Goal: Task Accomplishment & Management: Use online tool/utility

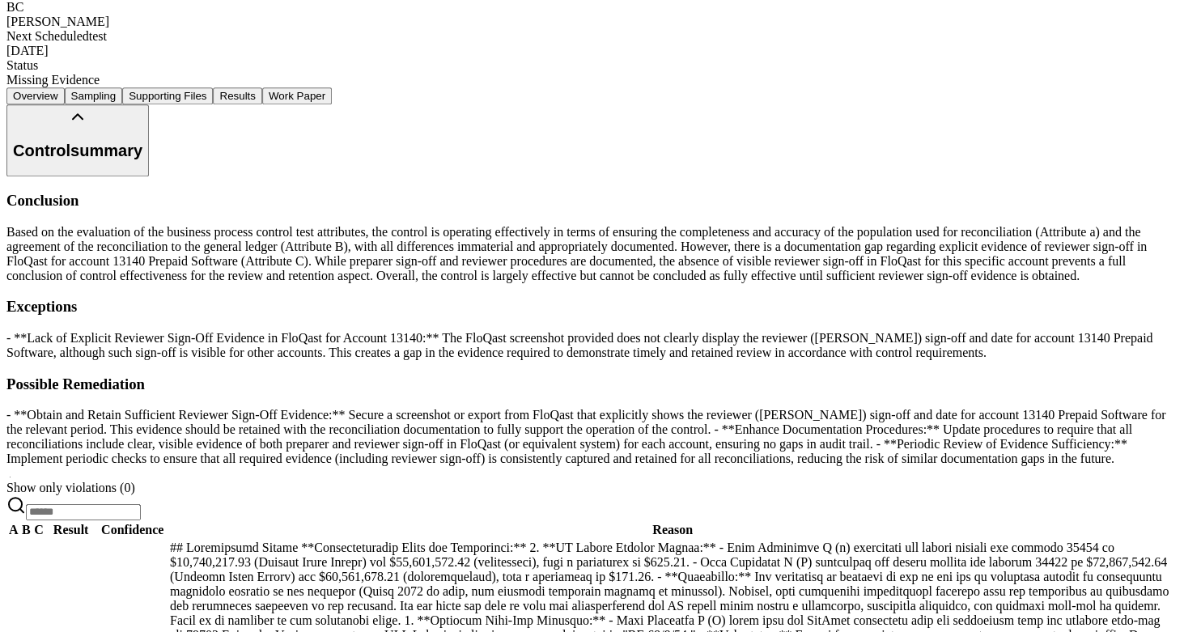
scroll to position [413, 0]
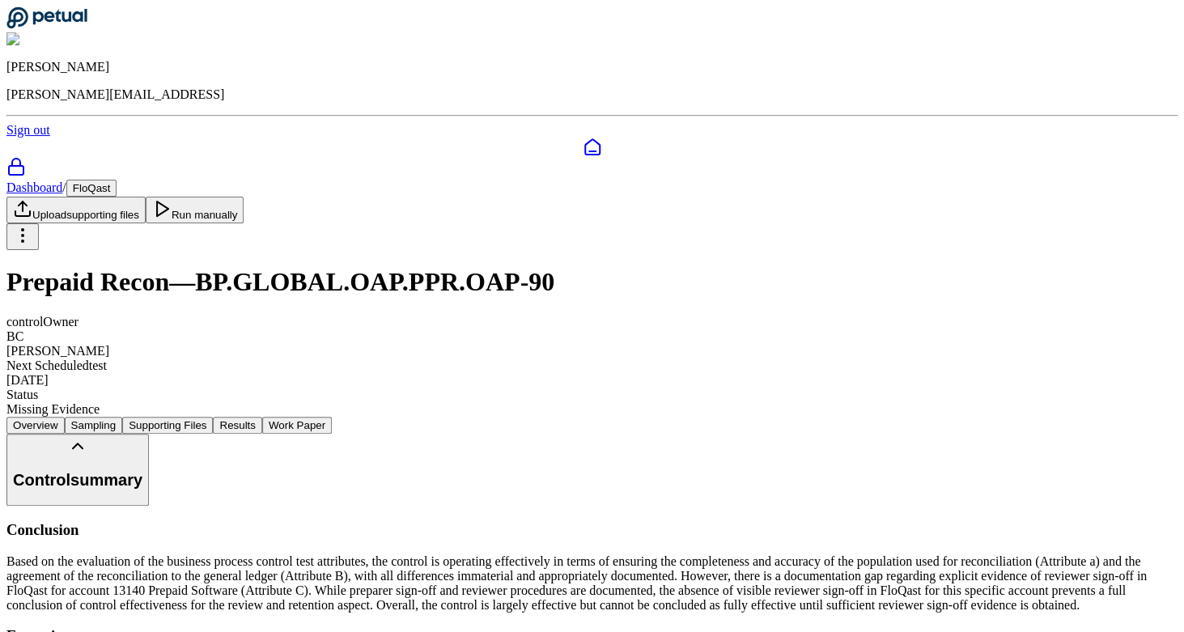
click at [332, 417] on button "Work Paper" at bounding box center [297, 425] width 70 height 17
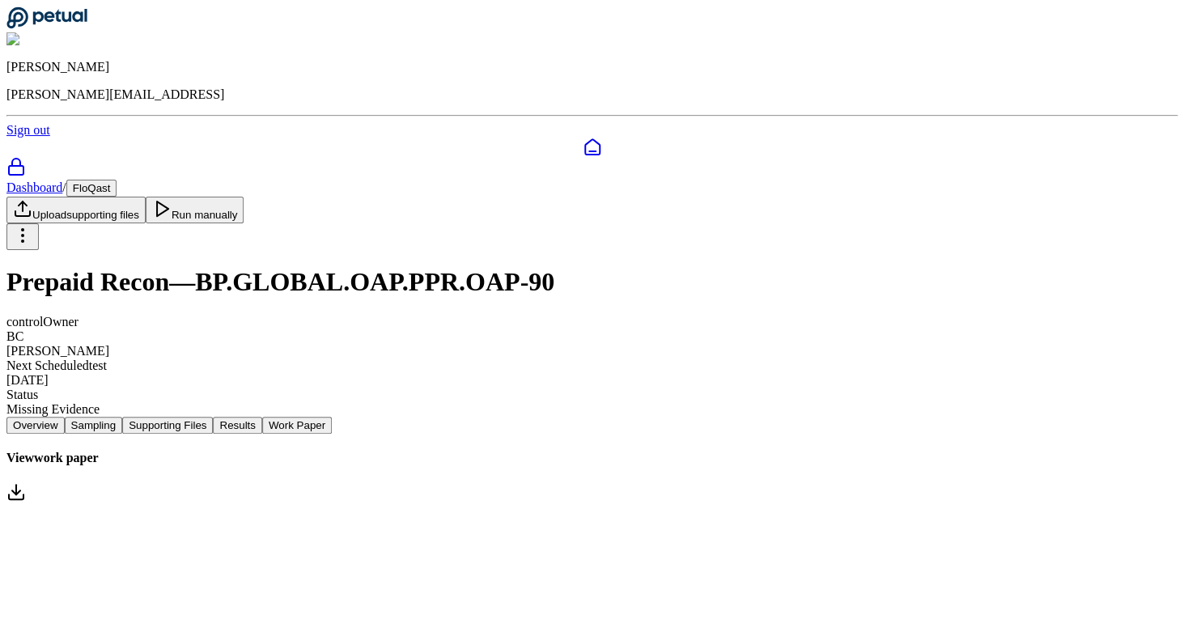
click at [62, 180] on link "Dashboard" at bounding box center [34, 187] width 56 height 14
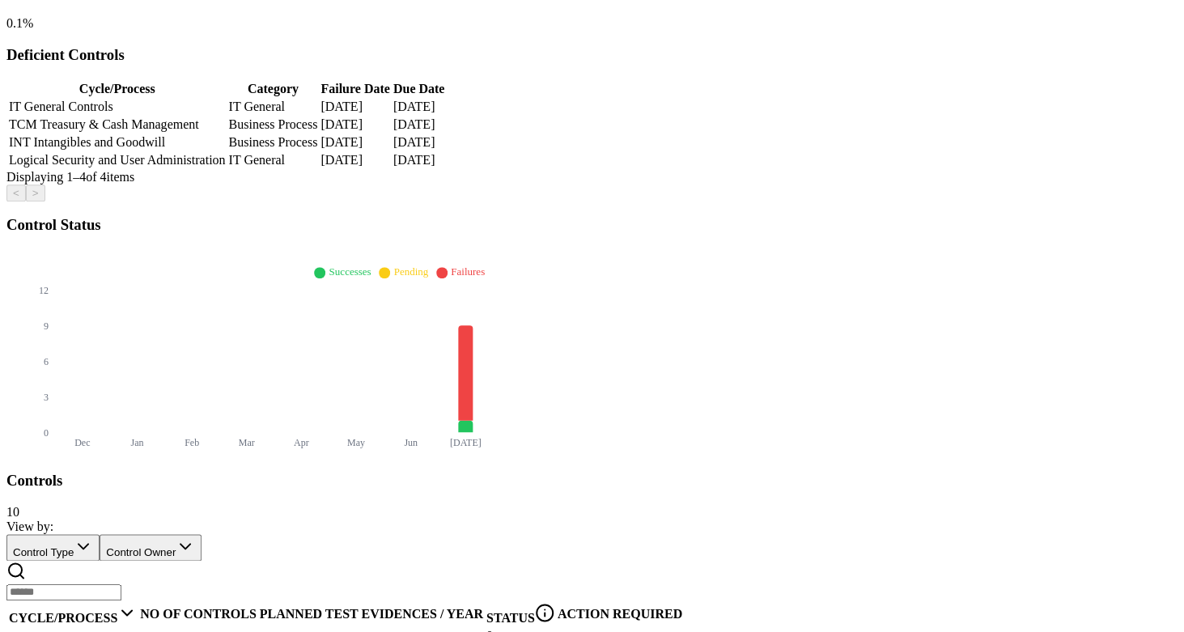
scroll to position [512, 0]
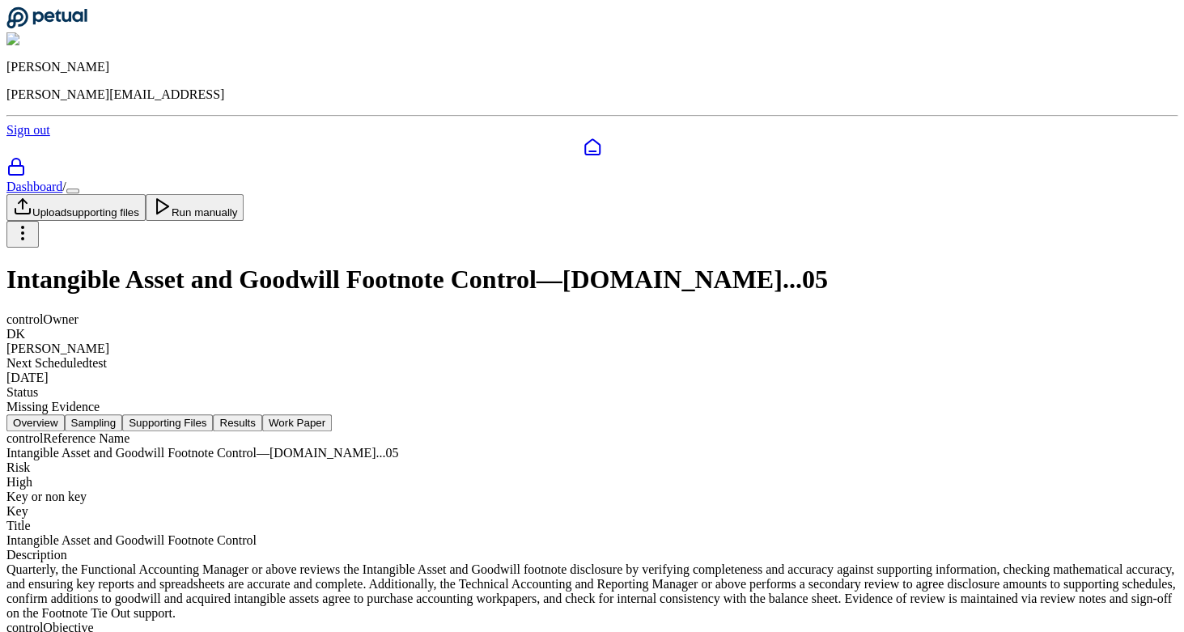
click at [332, 414] on button "Work Paper" at bounding box center [297, 422] width 70 height 17
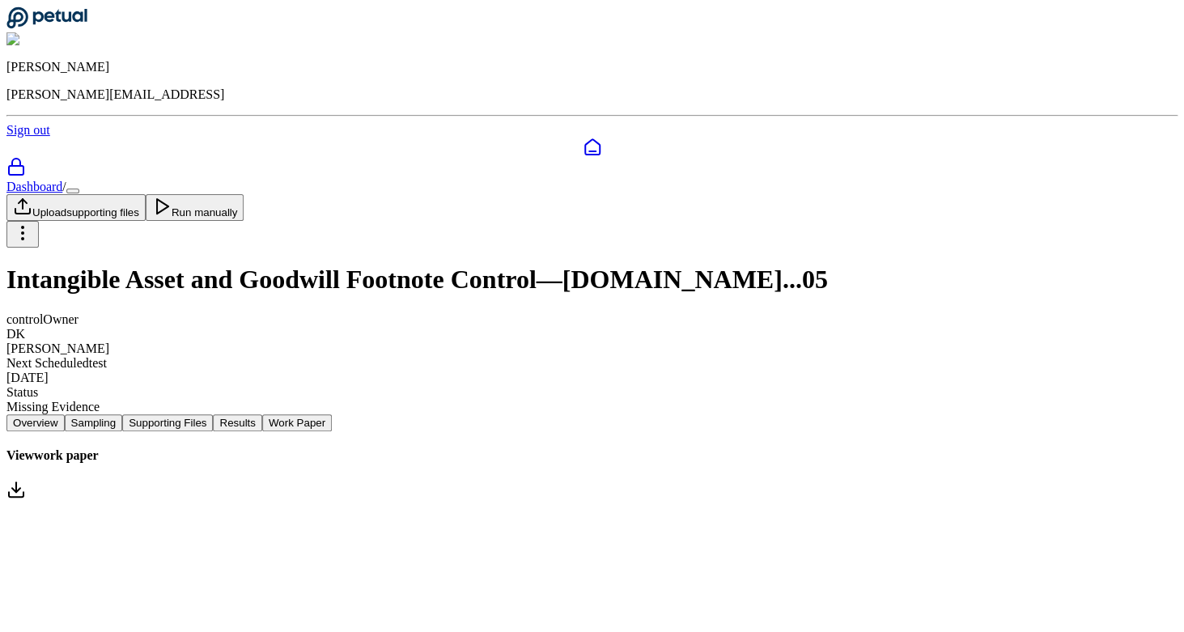
click at [627, 448] on link "View work paper" at bounding box center [591, 475] width 1171 height 54
click at [213, 414] on button "Supporting Files" at bounding box center [167, 422] width 91 height 17
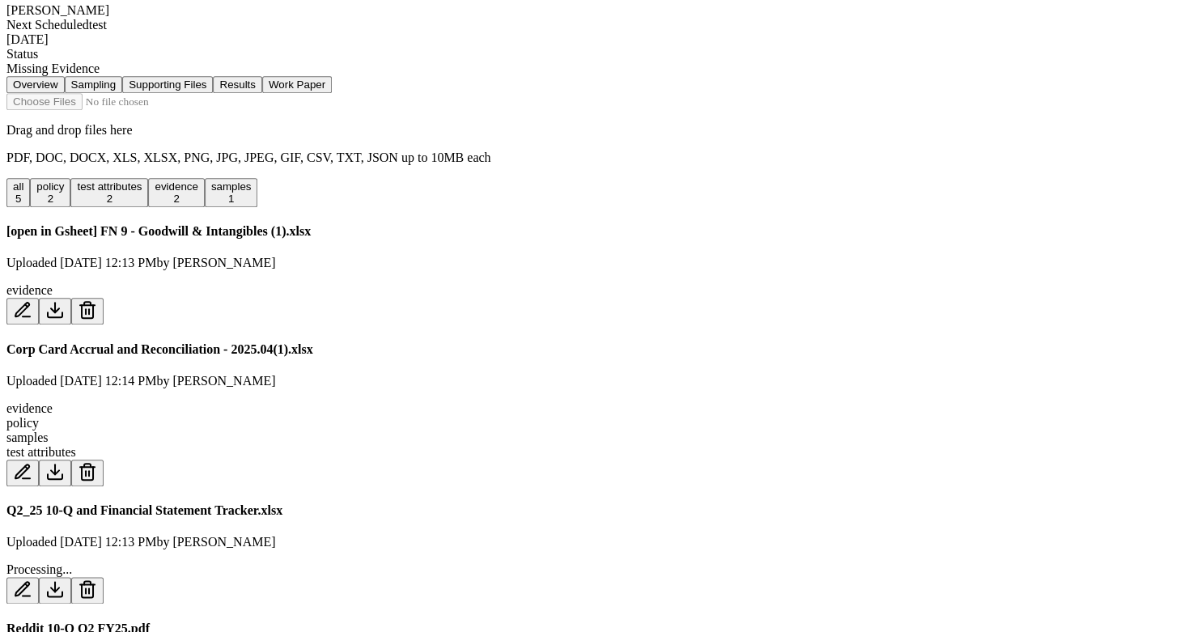
scroll to position [354, 0]
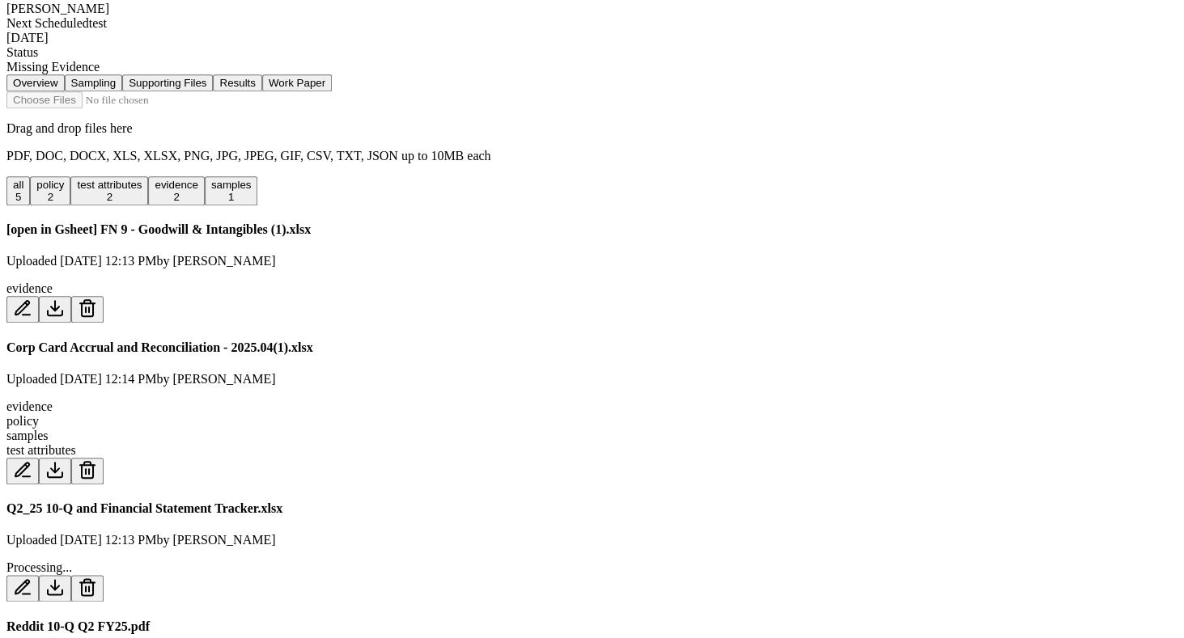
scroll to position [347, 0]
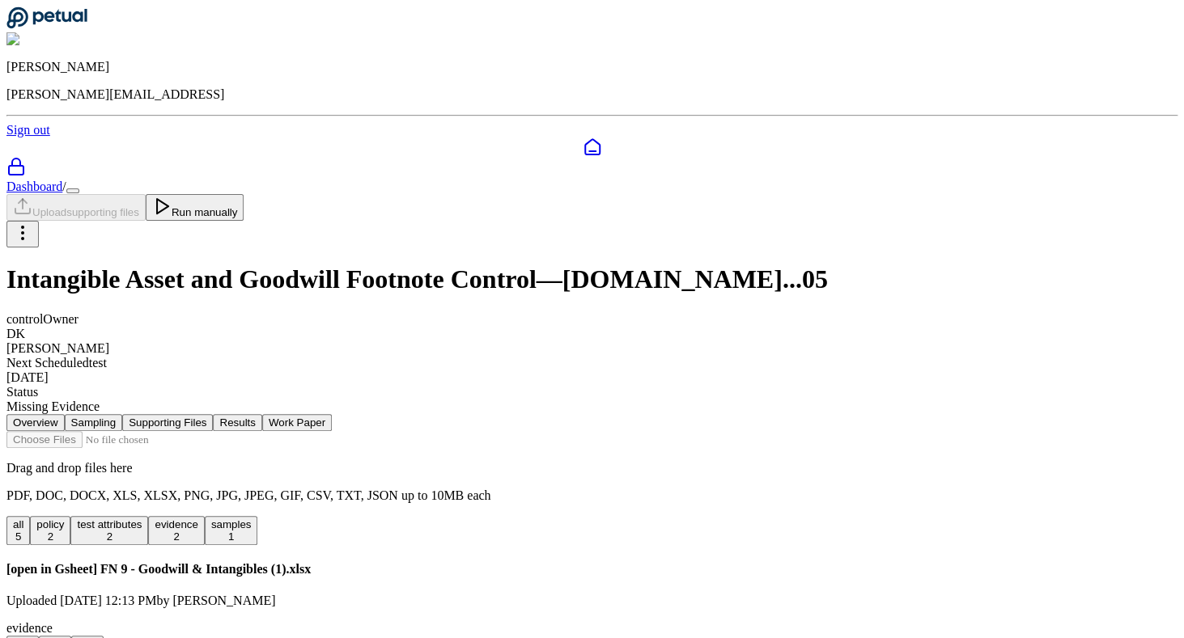
click at [65, 414] on button "Overview" at bounding box center [35, 422] width 58 height 17
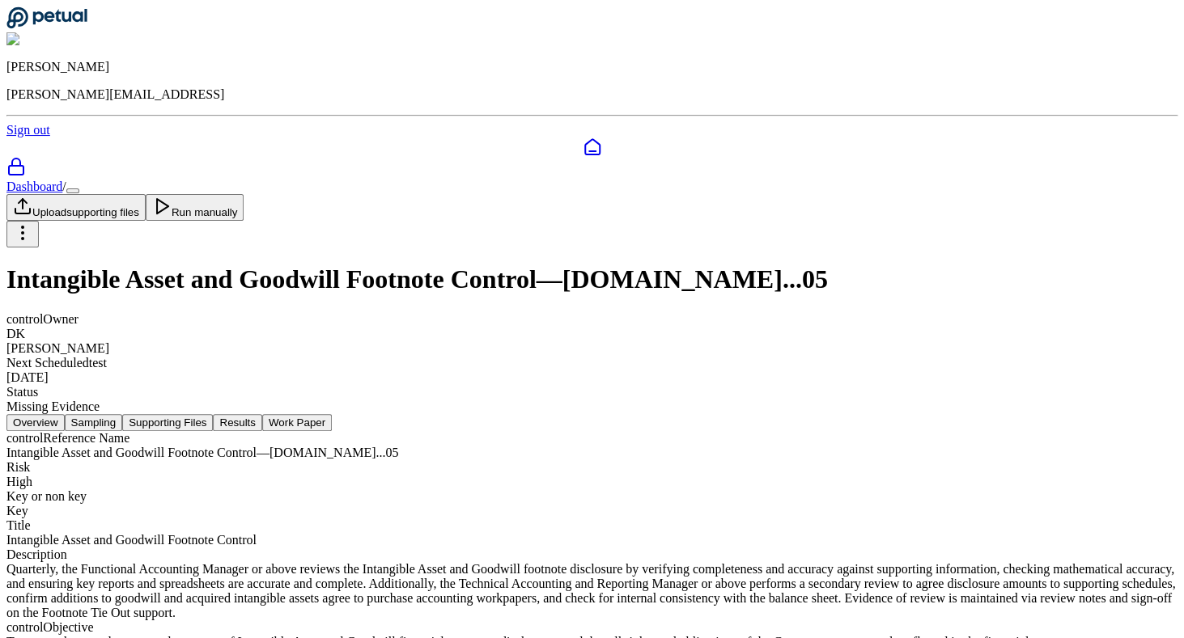
click at [123, 414] on button "Sampling" at bounding box center [94, 422] width 58 height 17
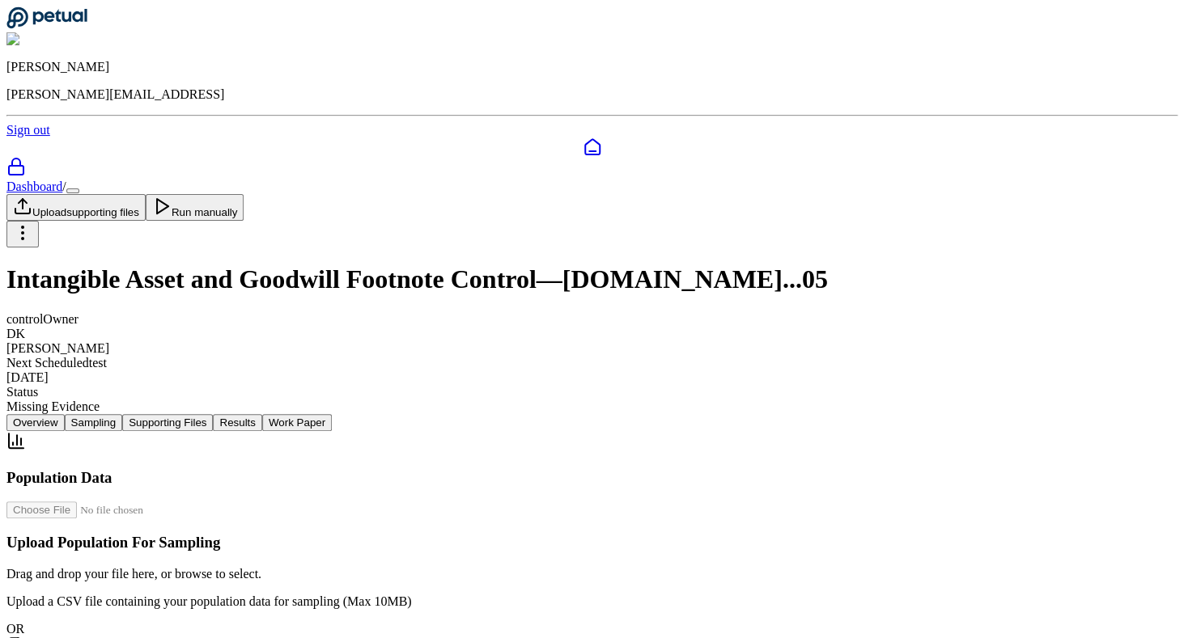
click at [65, 414] on button "Overview" at bounding box center [35, 422] width 58 height 17
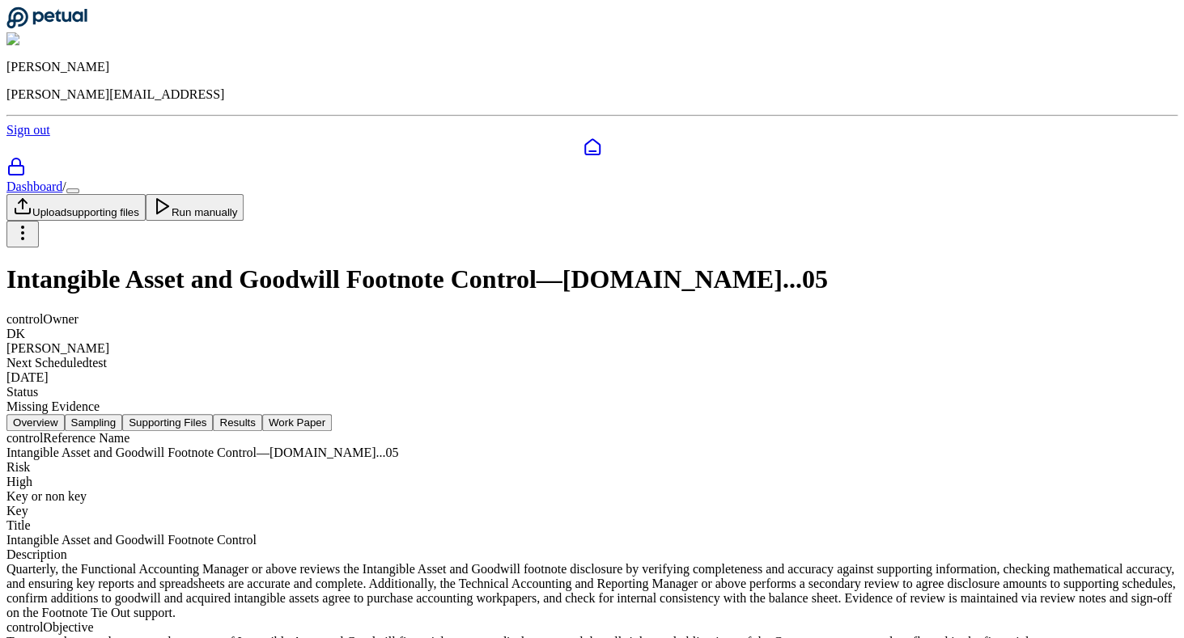
click at [213, 414] on button "Supporting Files" at bounding box center [167, 422] width 91 height 17
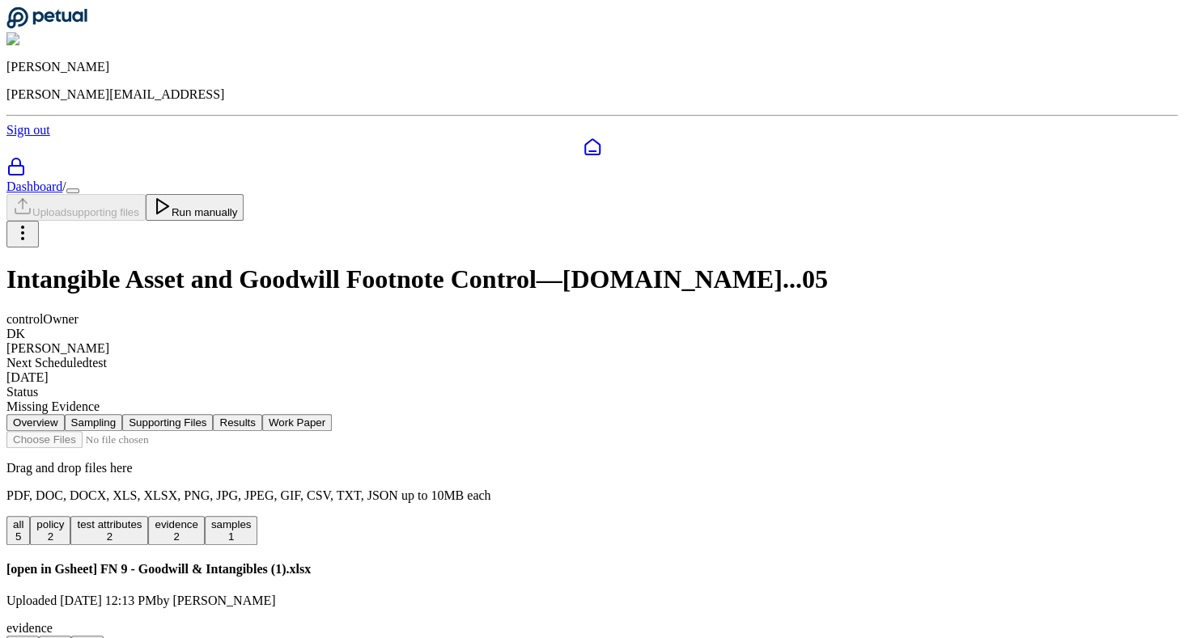
click at [261, 414] on button "Results" at bounding box center [237, 422] width 49 height 17
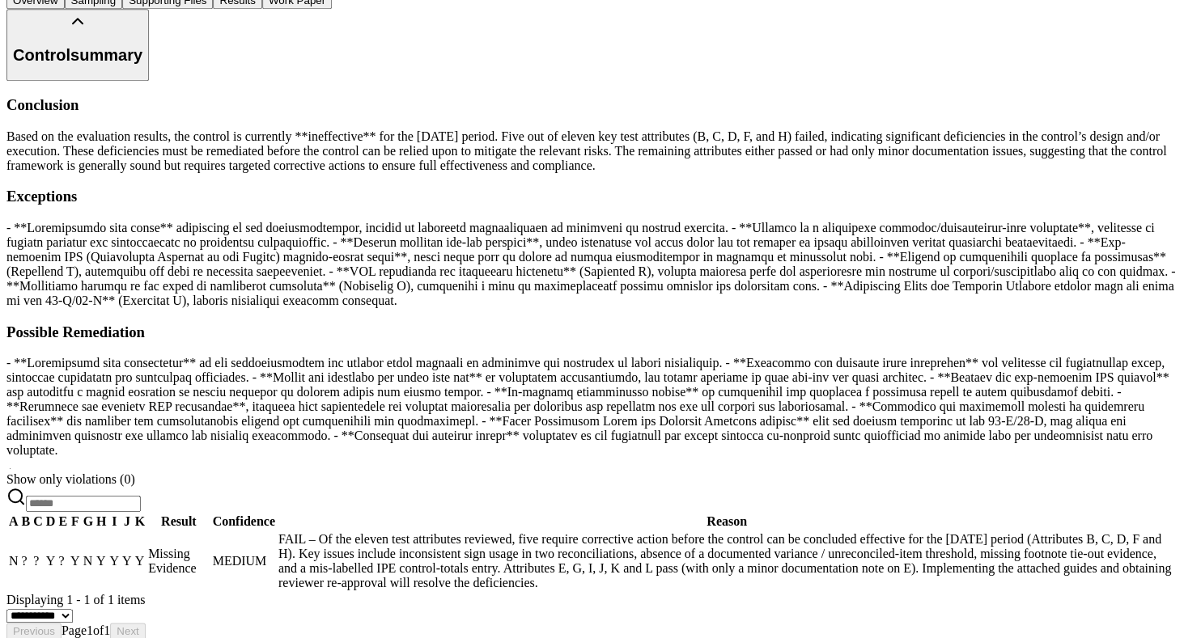
scroll to position [485, 0]
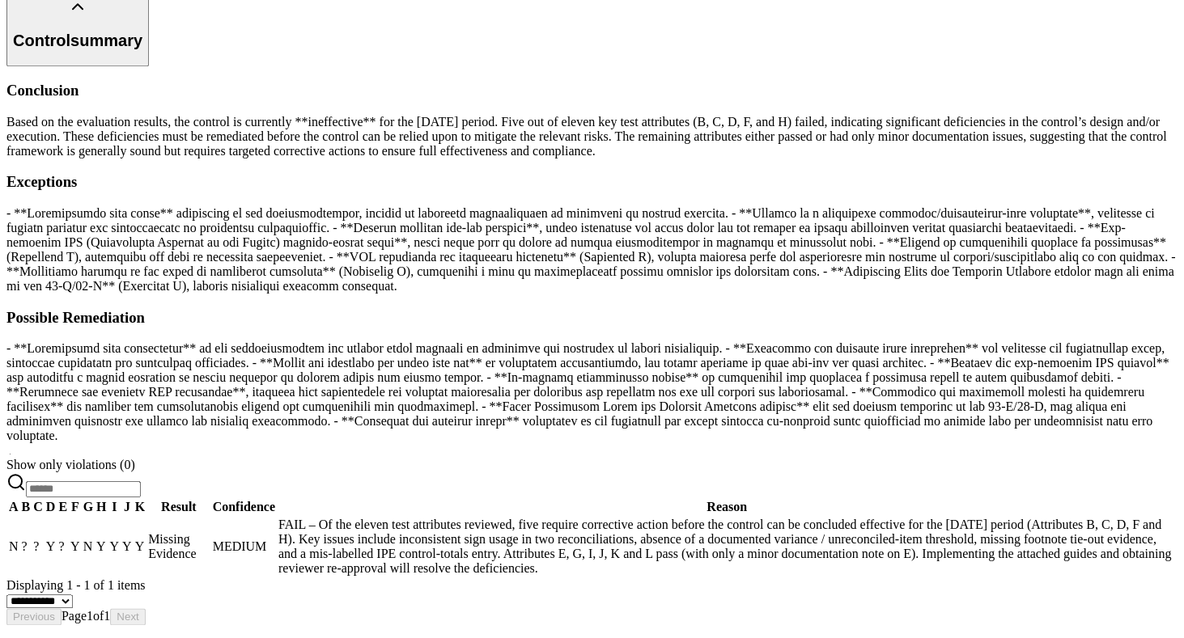
click at [81, 535] on td "Y" at bounding box center [75, 547] width 11 height 60
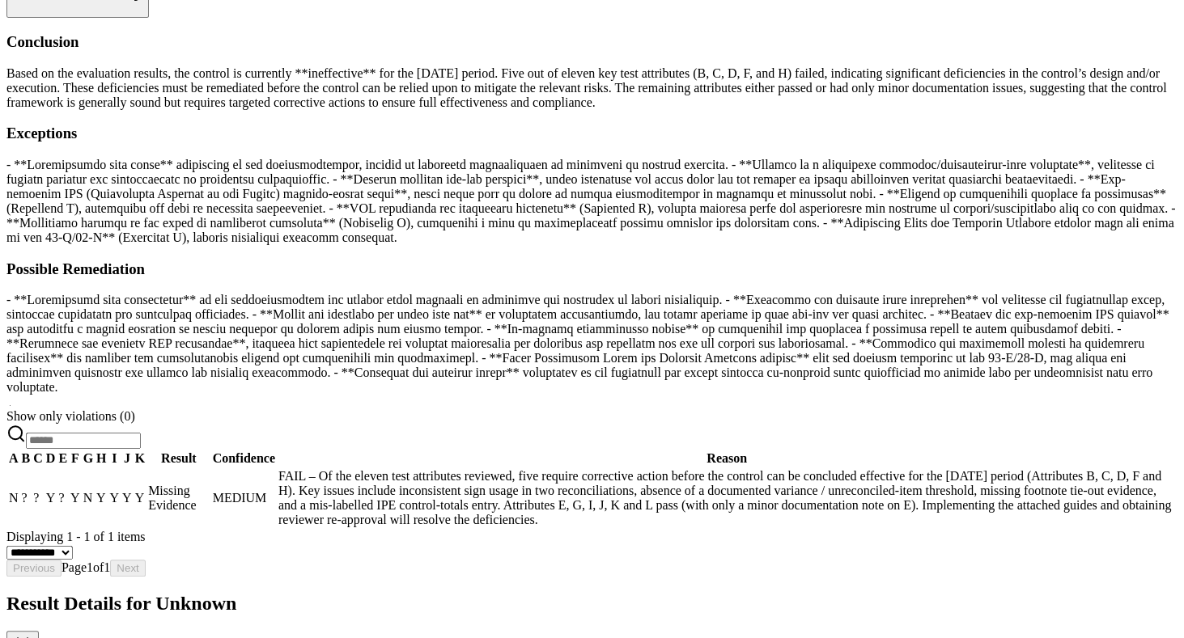
scroll to position [0, 0]
click at [32, 633] on icon at bounding box center [22, 642] width 19 height 19
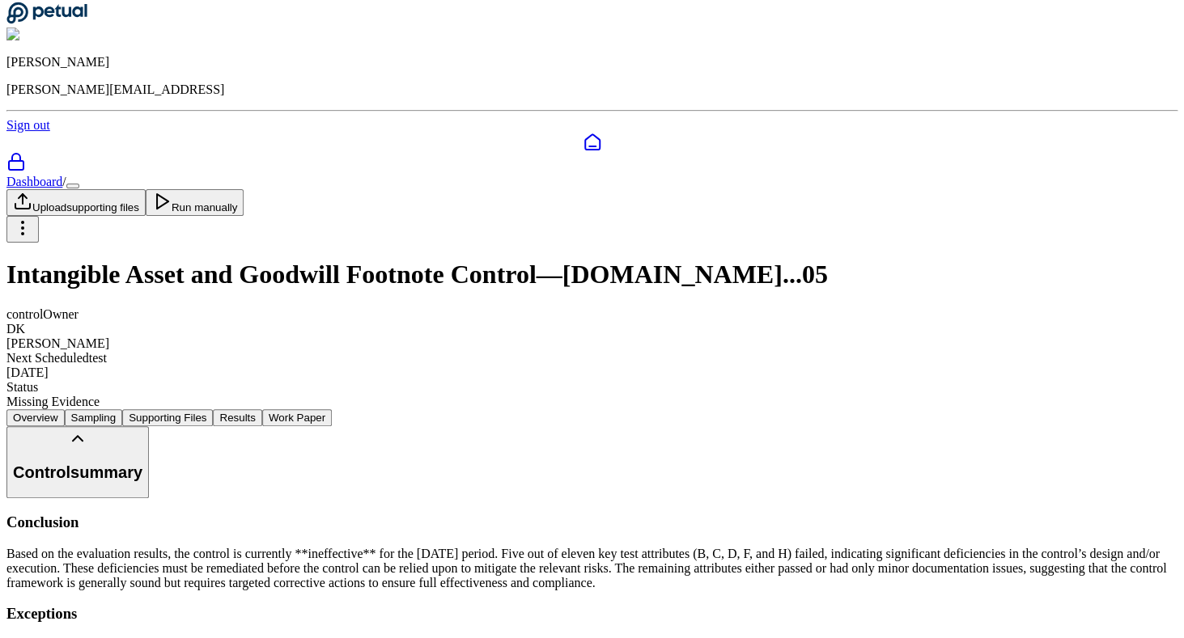
scroll to position [2, 0]
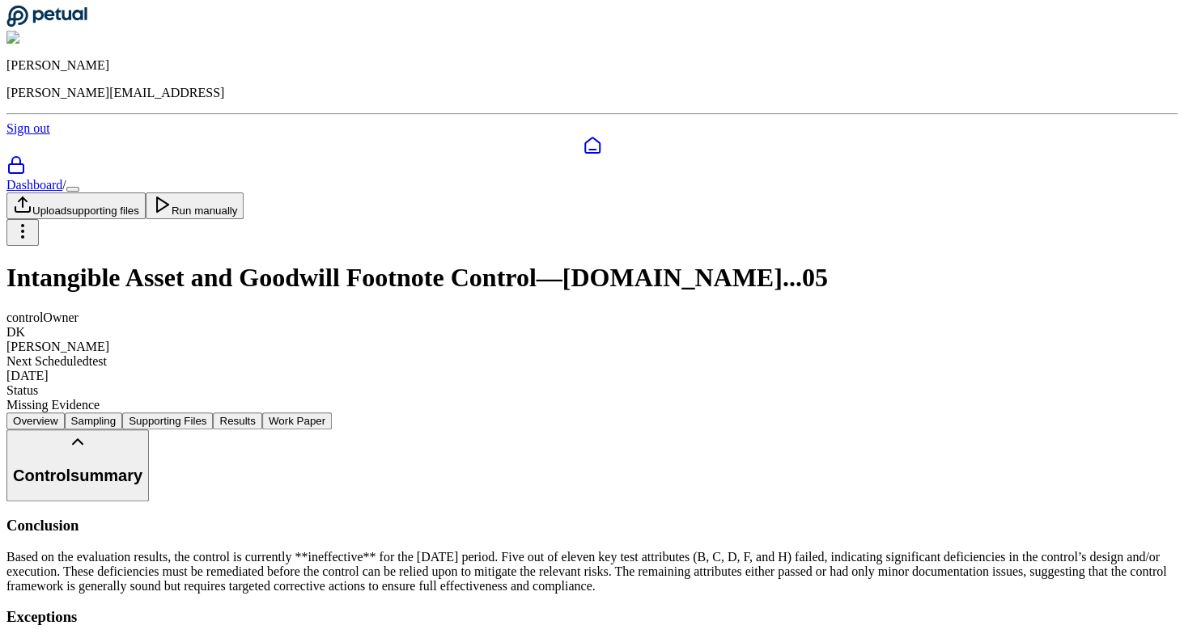
click at [332, 413] on button "Work Paper" at bounding box center [297, 421] width 70 height 17
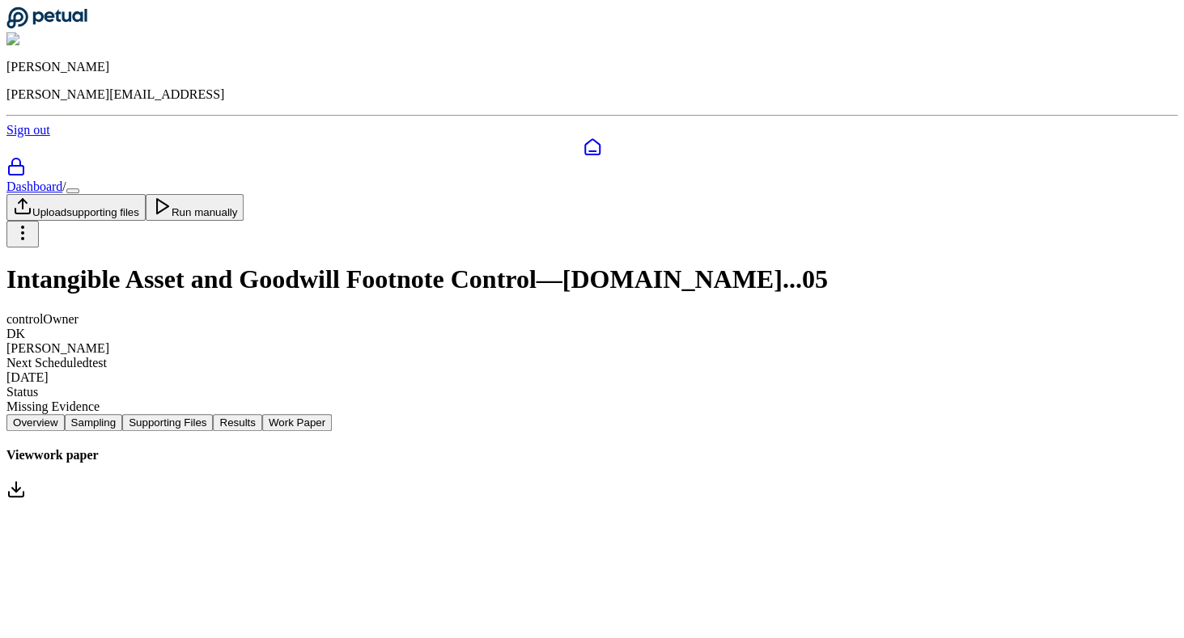
click at [65, 414] on button "Overview" at bounding box center [35, 422] width 58 height 17
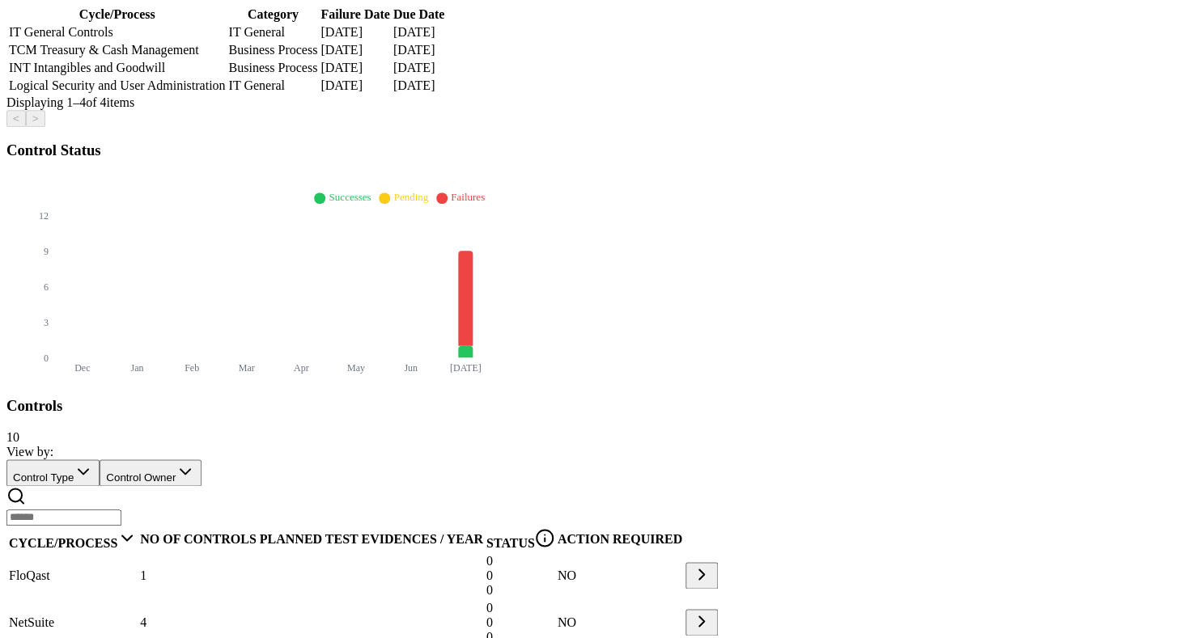
scroll to position [506, 0]
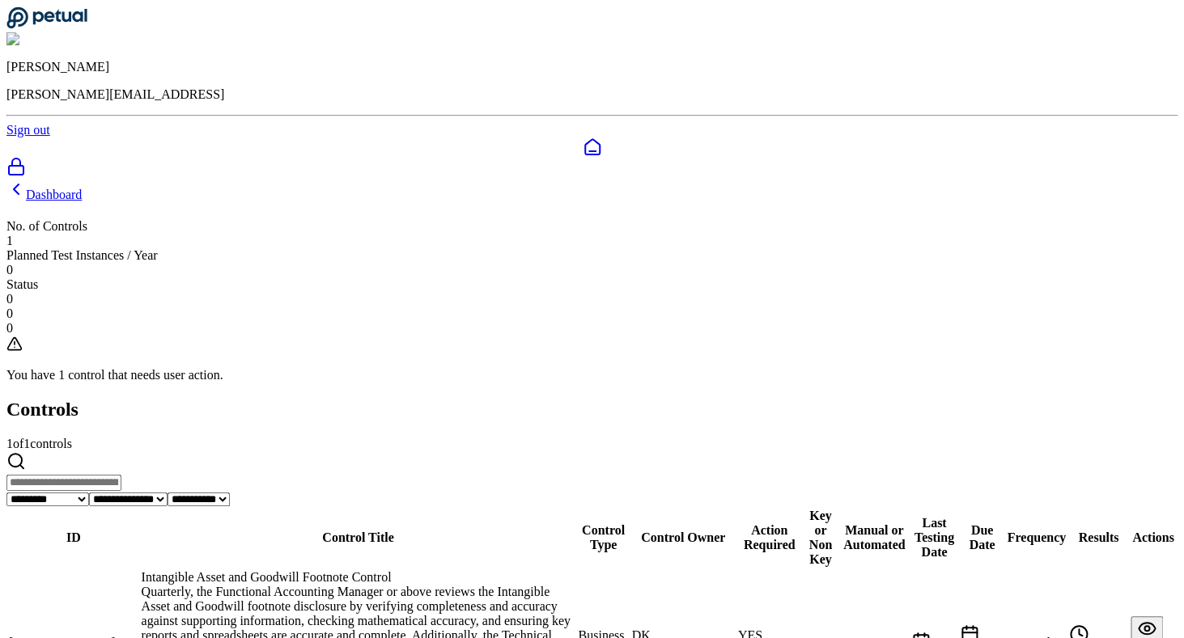
click at [246, 570] on div "Intangible Asset and Goodwill Footnote Control" at bounding box center [359, 577] width 434 height 15
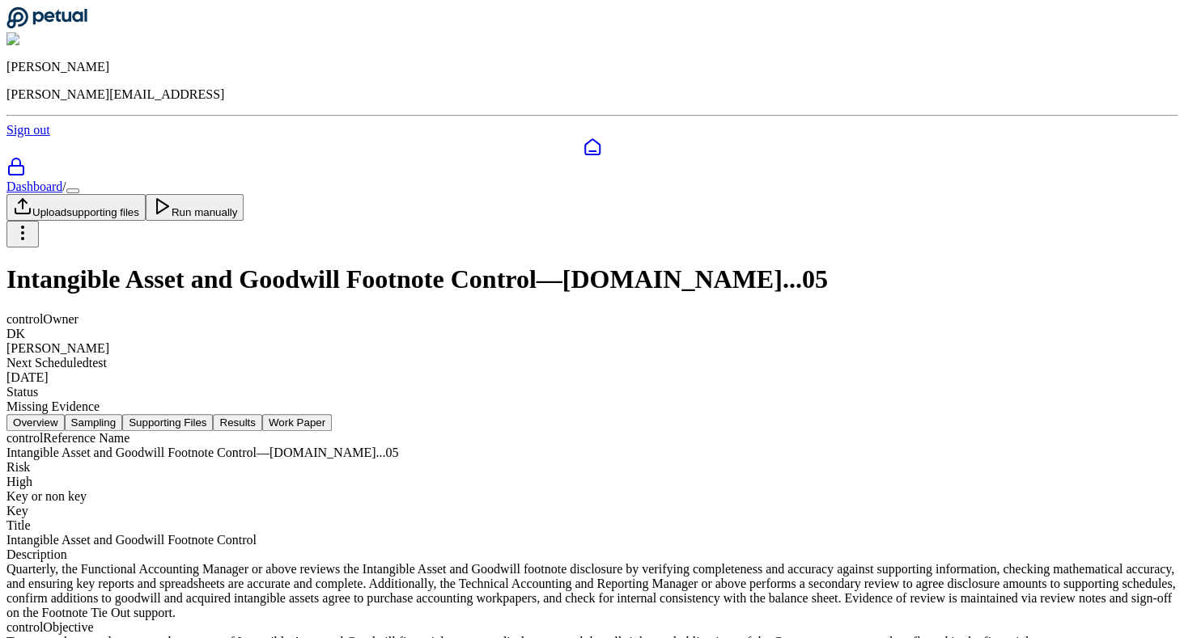
click at [585, 139] on icon at bounding box center [592, 146] width 15 height 15
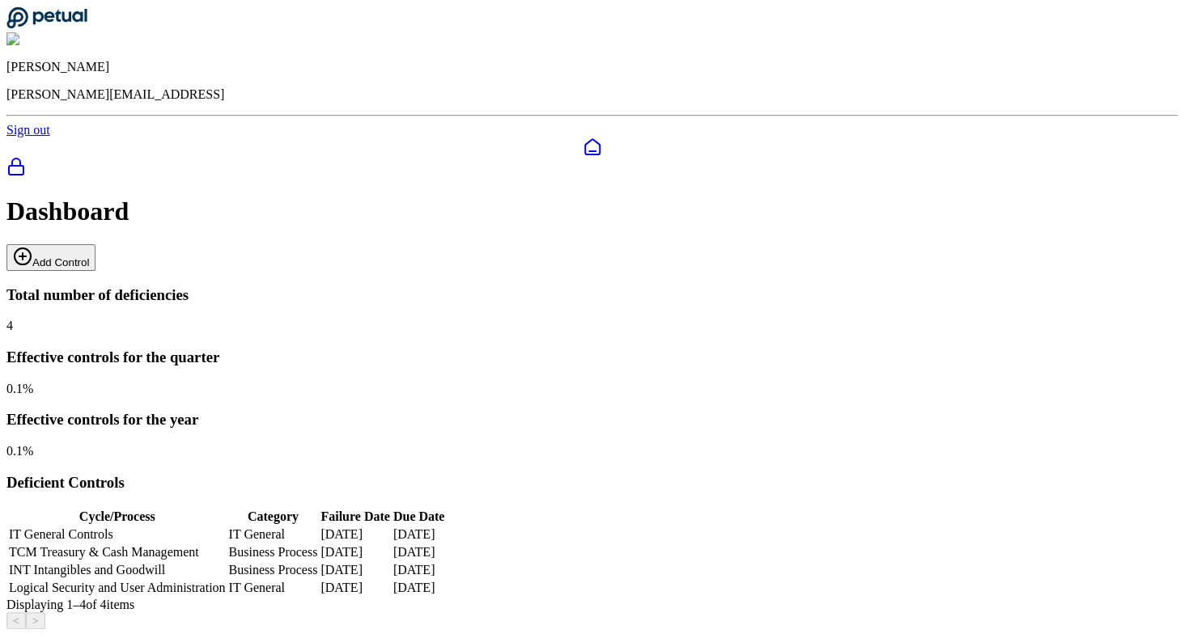
click at [25, 157] on div at bounding box center [591, 168] width 1171 height 23
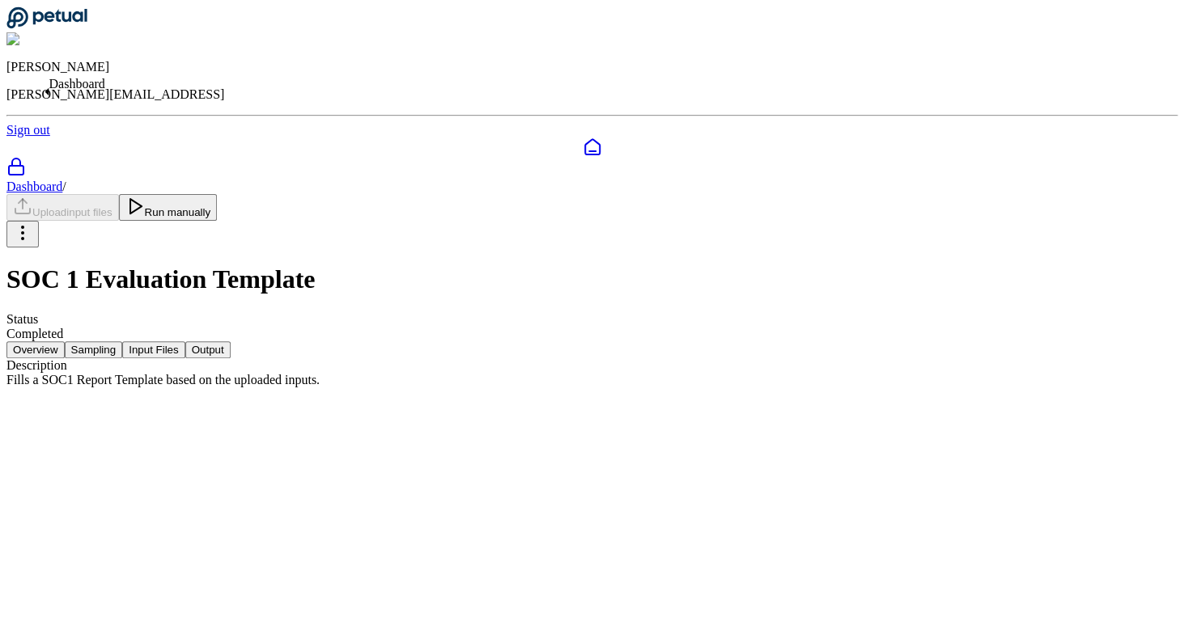
click at [583, 138] on icon at bounding box center [592, 147] width 19 height 19
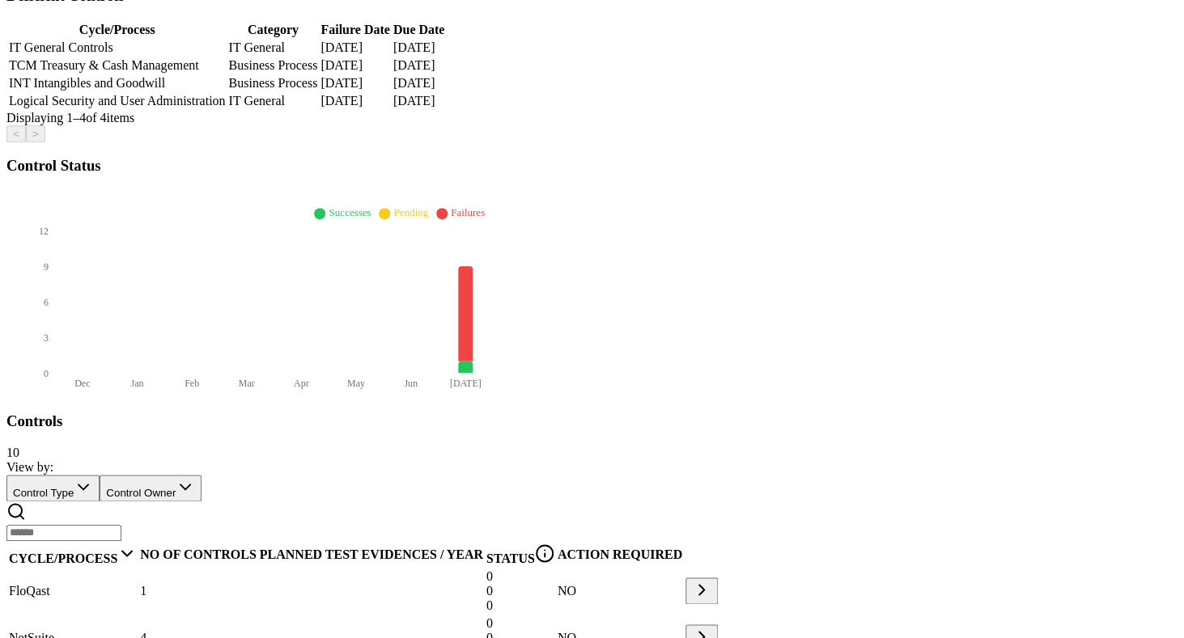
scroll to position [506, 0]
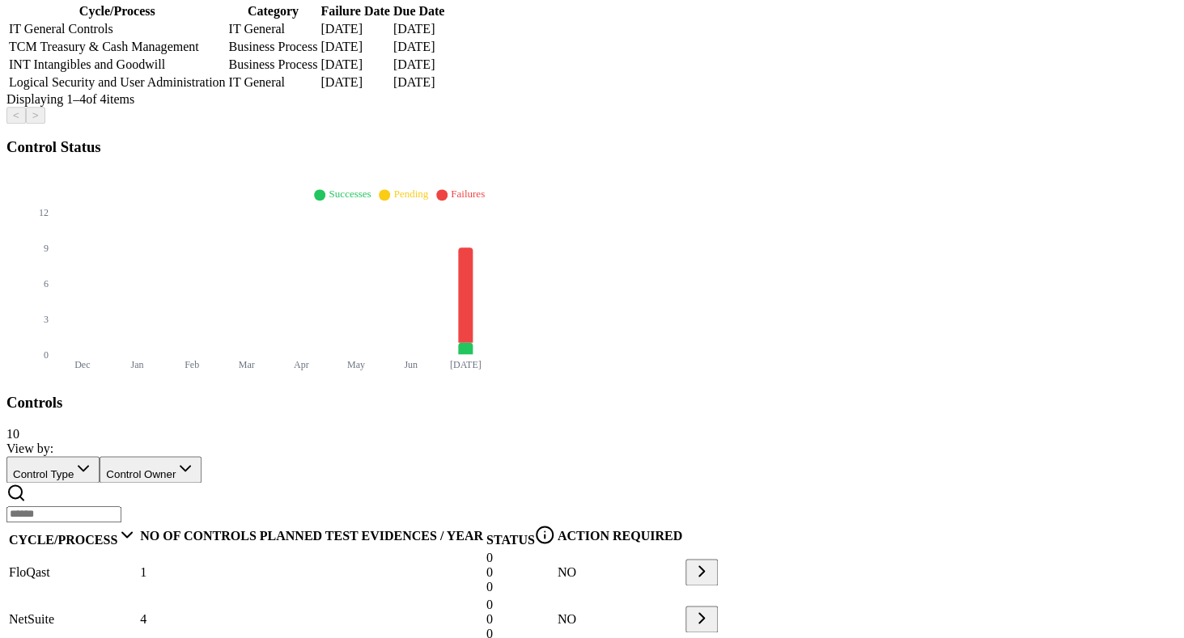
click at [137, 612] on div "NetSuite" at bounding box center [73, 619] width 128 height 15
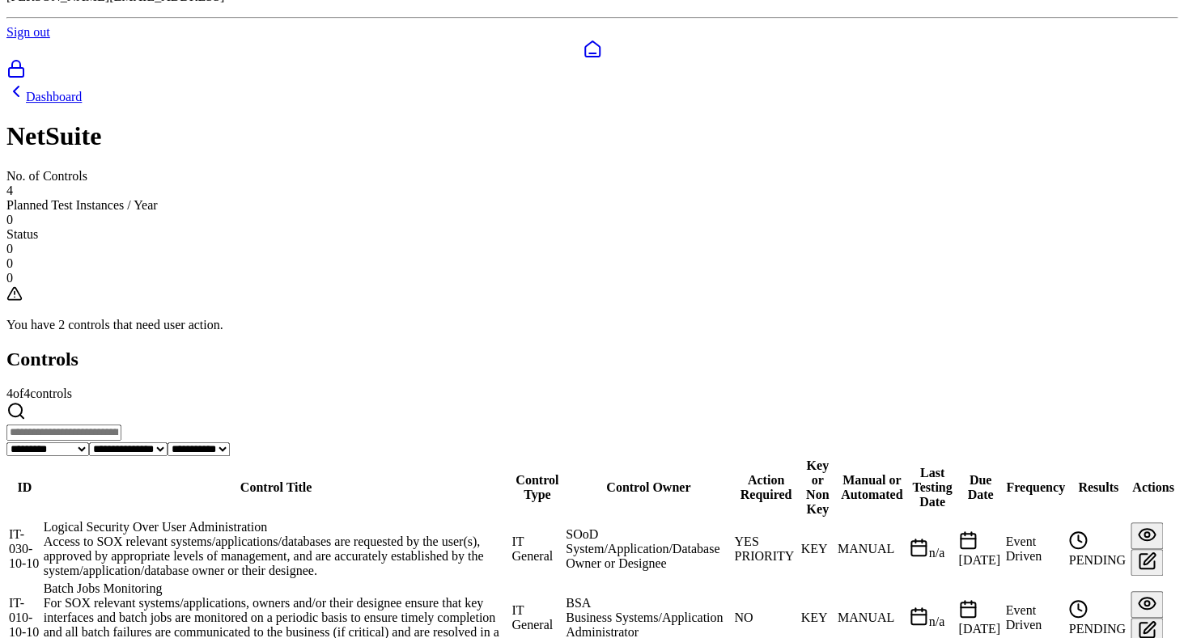
click at [290, 520] on div "Logical Security Over User Administration" at bounding box center [276, 527] width 465 height 15
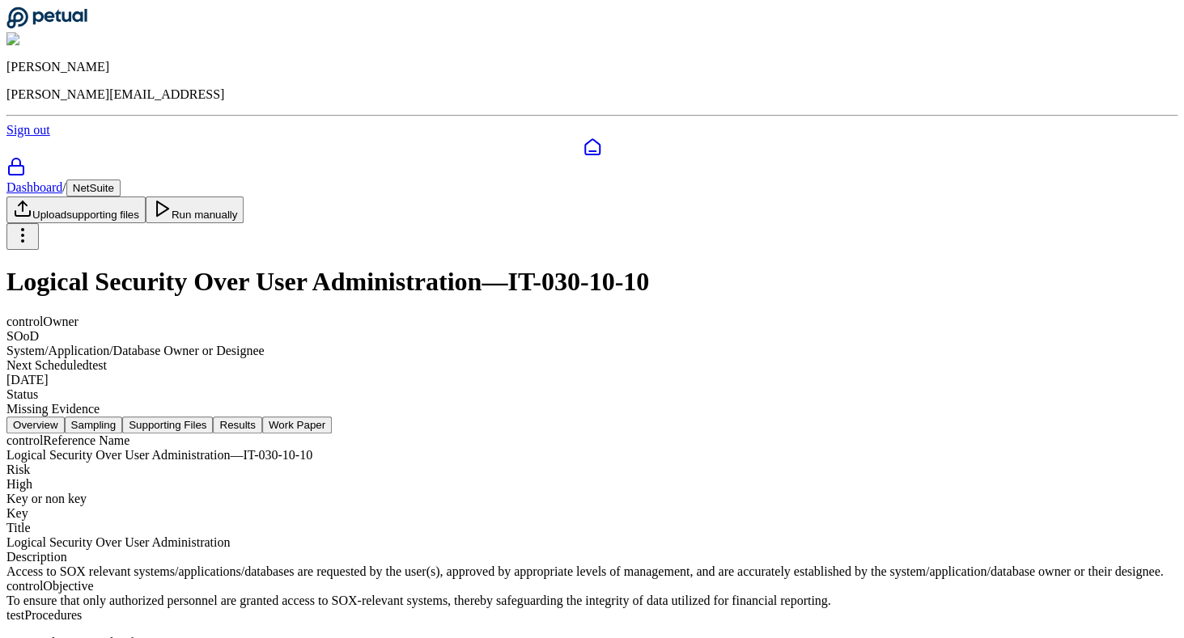
click at [332, 417] on button "Work Paper" at bounding box center [297, 425] width 70 height 17
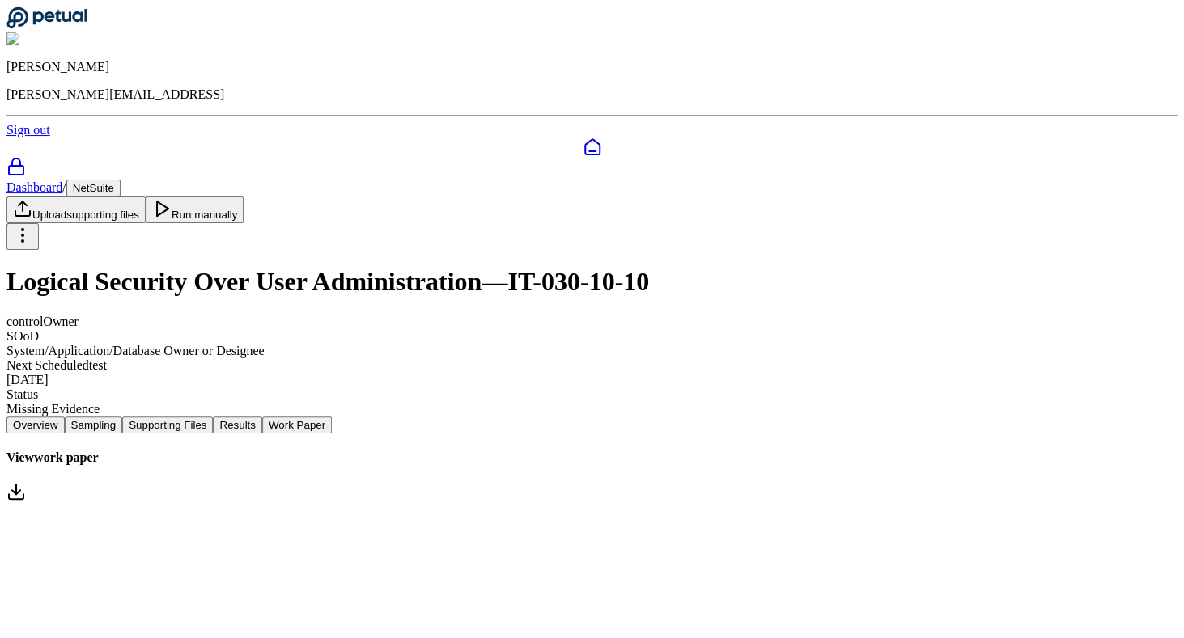
click at [261, 417] on button "Results" at bounding box center [237, 425] width 49 height 17
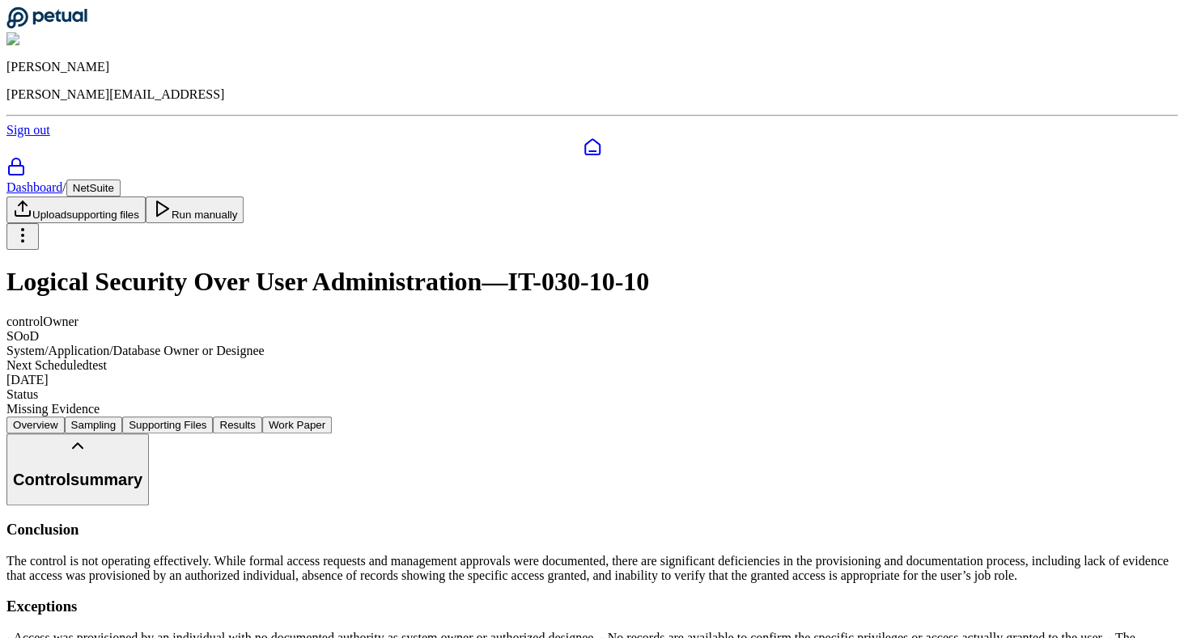
click at [213, 417] on button "Supporting Files" at bounding box center [167, 425] width 91 height 17
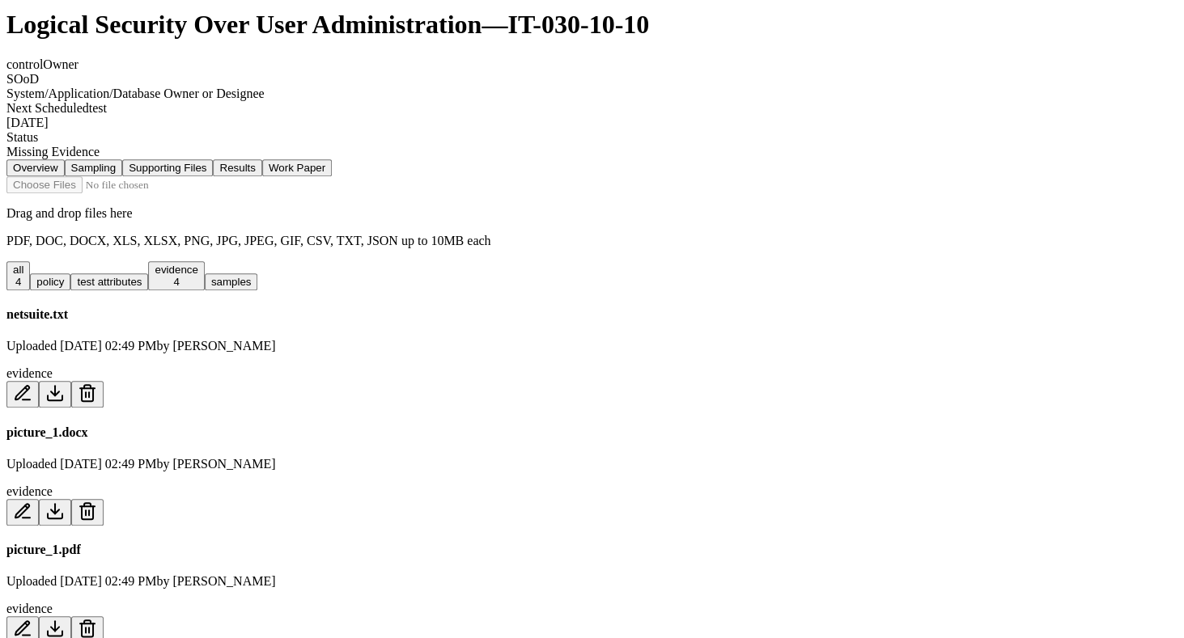
scroll to position [268, 0]
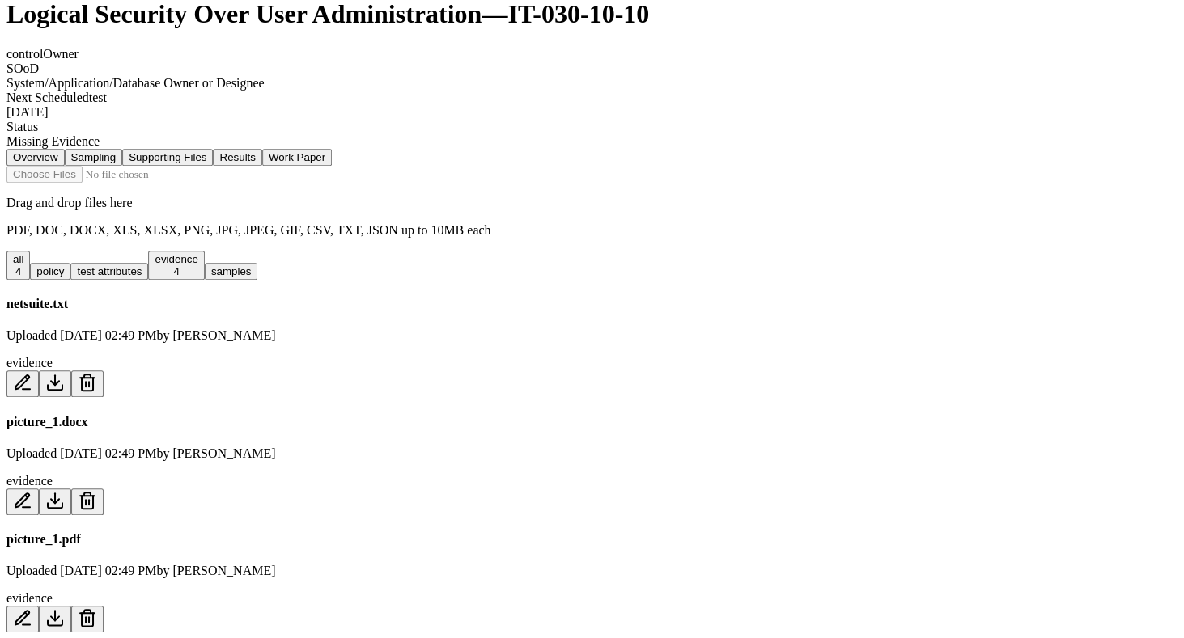
click at [285, 415] on h4 "picture_1.docx" at bounding box center [591, 422] width 1171 height 15
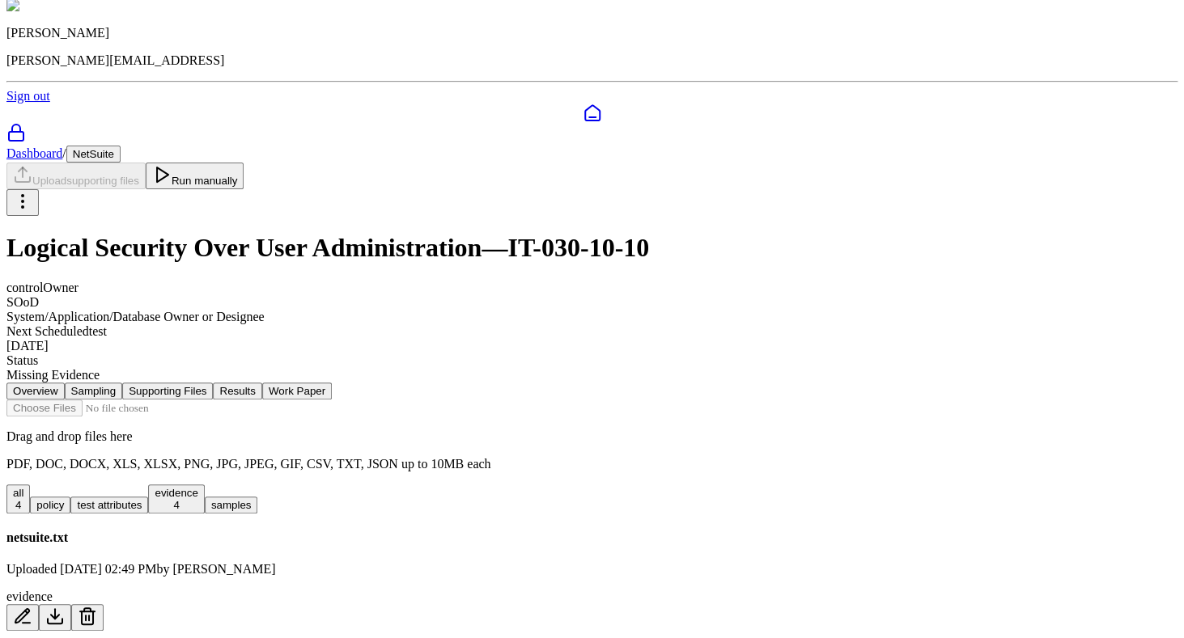
scroll to position [0, 0]
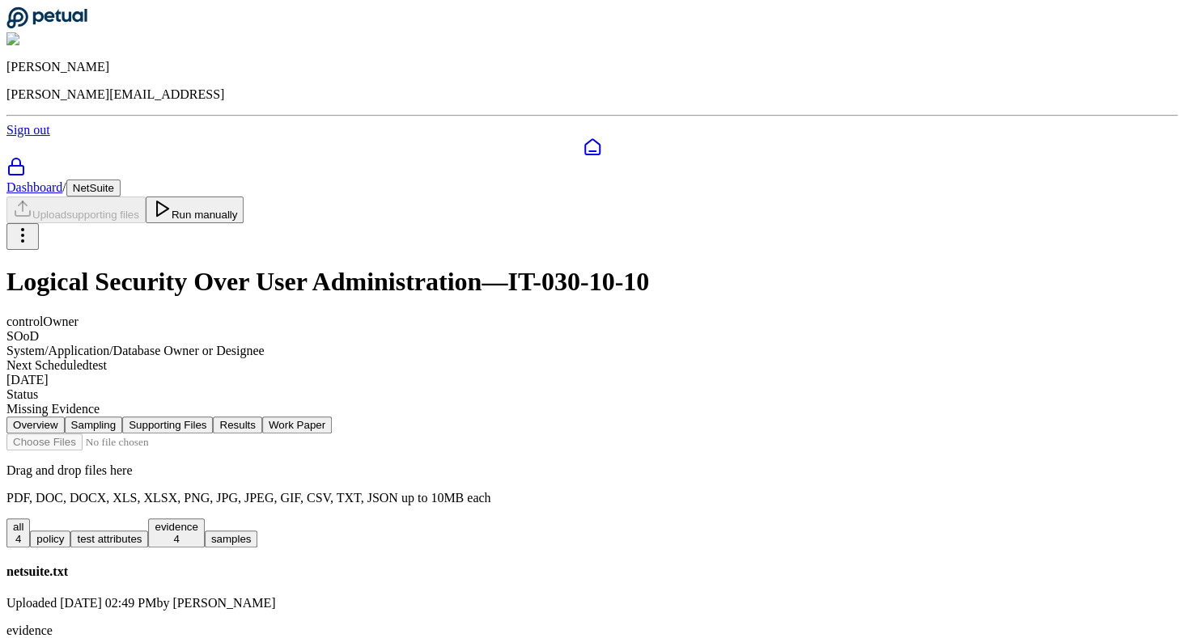
click at [244, 197] on button "Run manually" at bounding box center [195, 210] width 99 height 27
click at [332, 417] on button "Work Paper" at bounding box center [297, 425] width 70 height 17
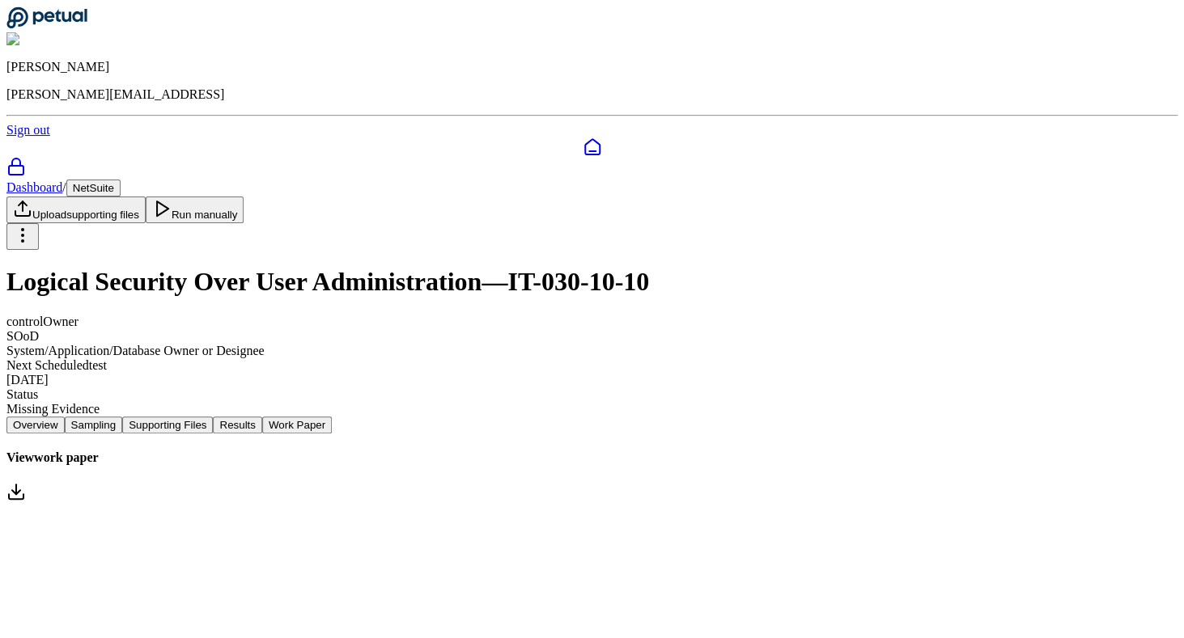
click at [597, 451] on link "View work paper" at bounding box center [591, 478] width 1171 height 54
